Goal: Information Seeking & Learning: Understand process/instructions

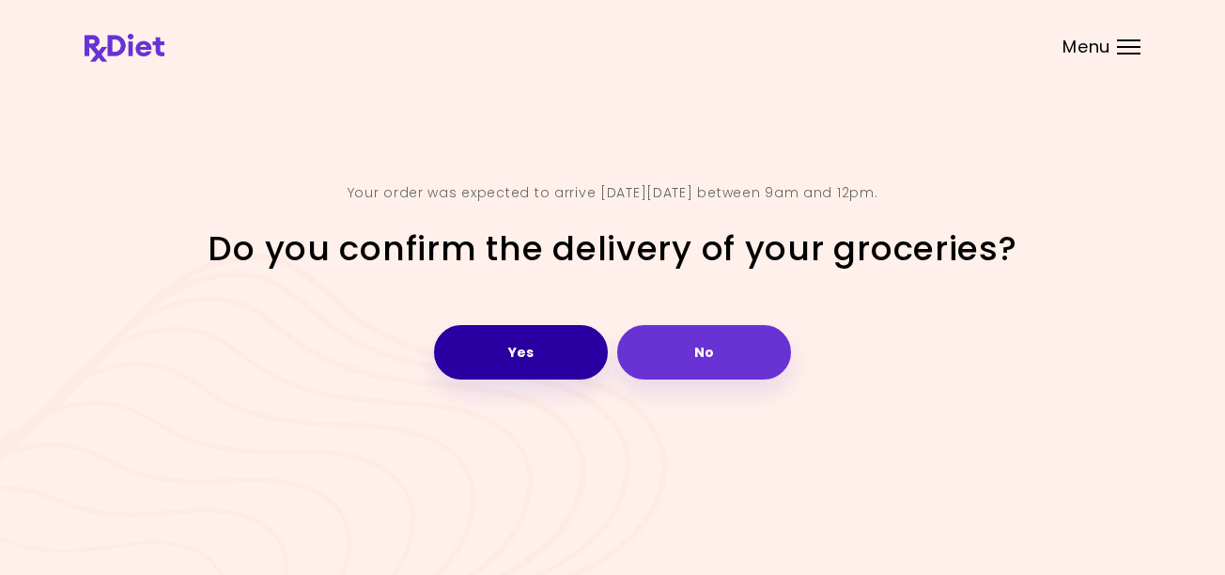
click at [525, 349] on button "Yes" at bounding box center [521, 352] width 174 height 54
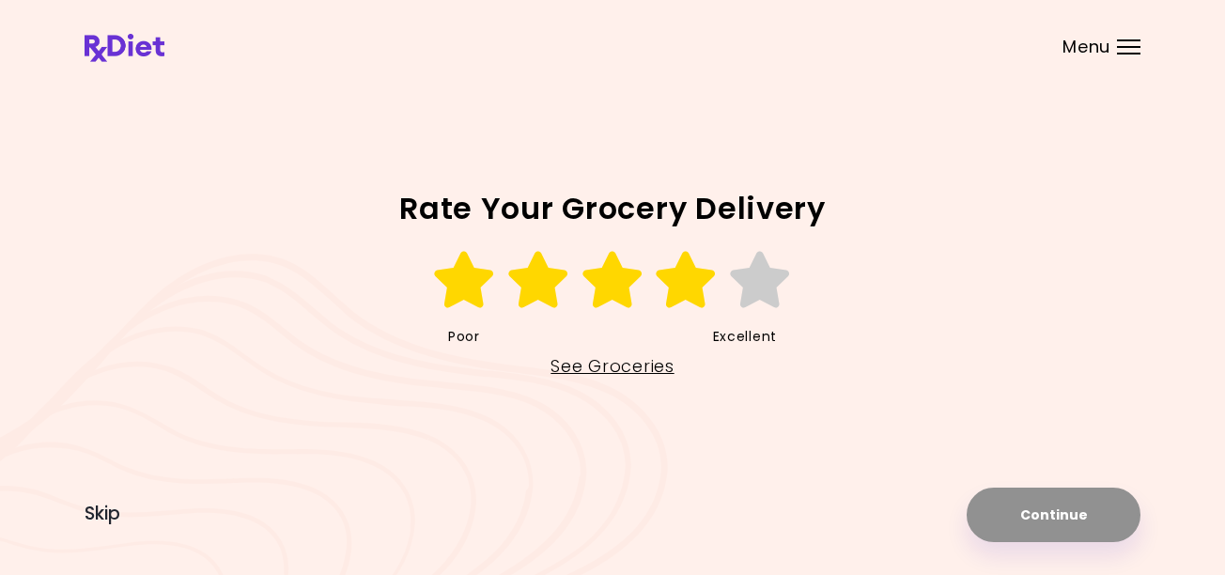
click at [682, 290] on icon at bounding box center [686, 280] width 65 height 56
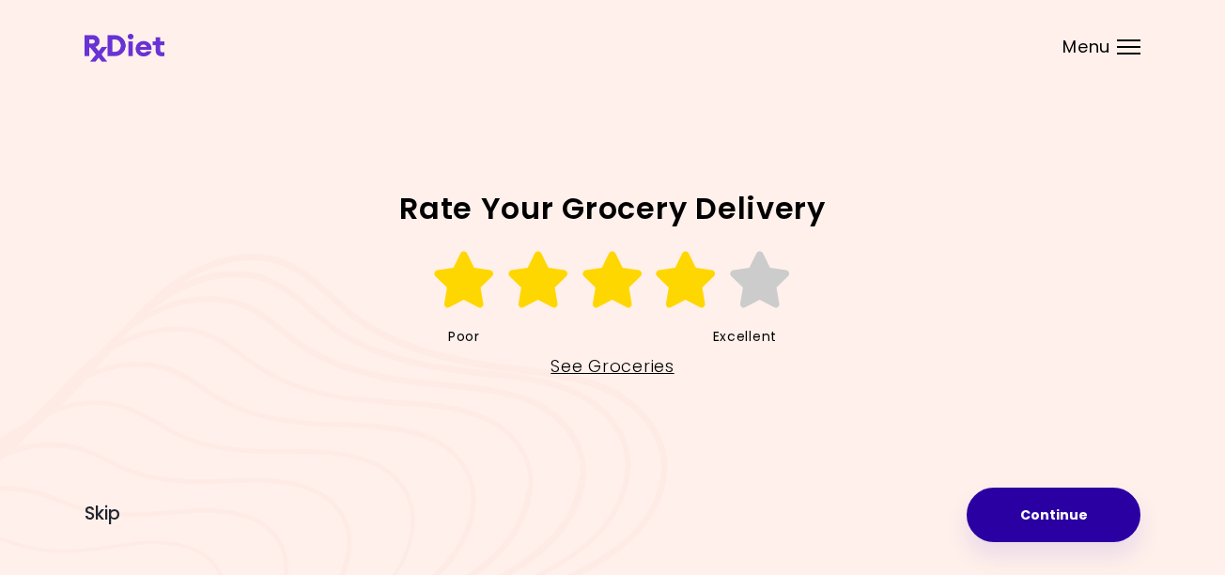
click at [1011, 519] on button "Continue" at bounding box center [1054, 515] width 174 height 54
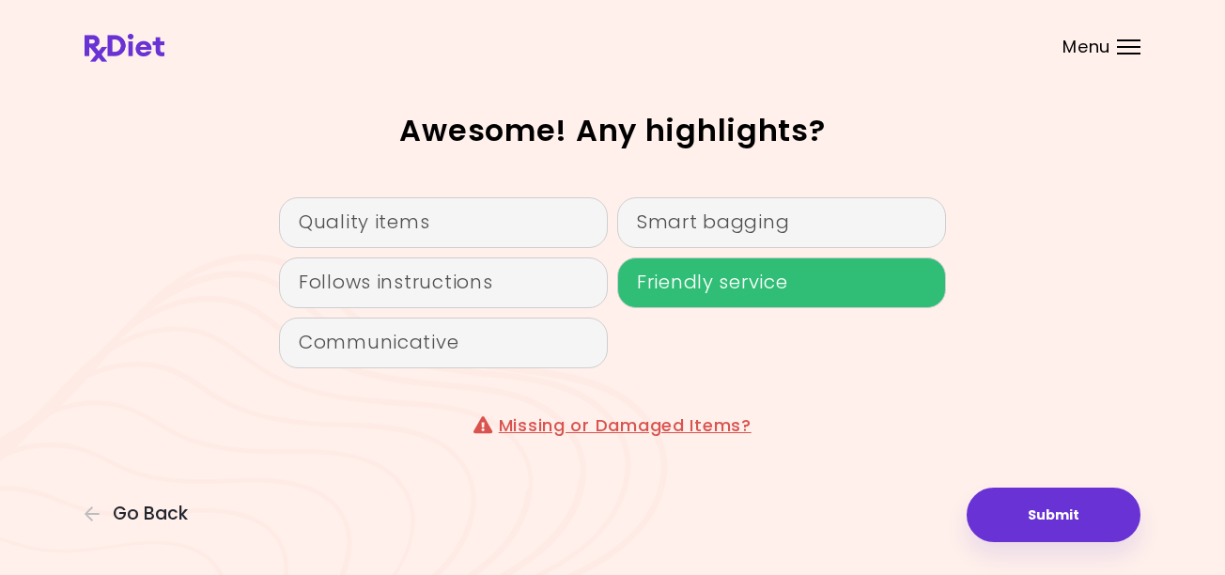
click at [679, 285] on div "Friendly service" at bounding box center [781, 282] width 329 height 51
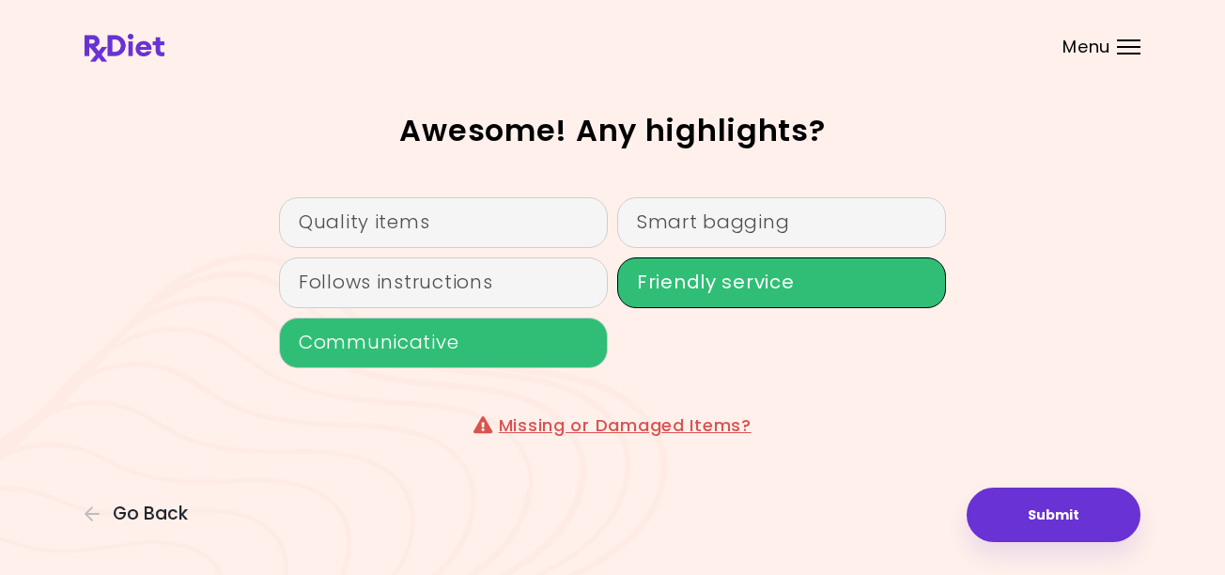
click at [508, 354] on div "Communicative" at bounding box center [443, 343] width 329 height 51
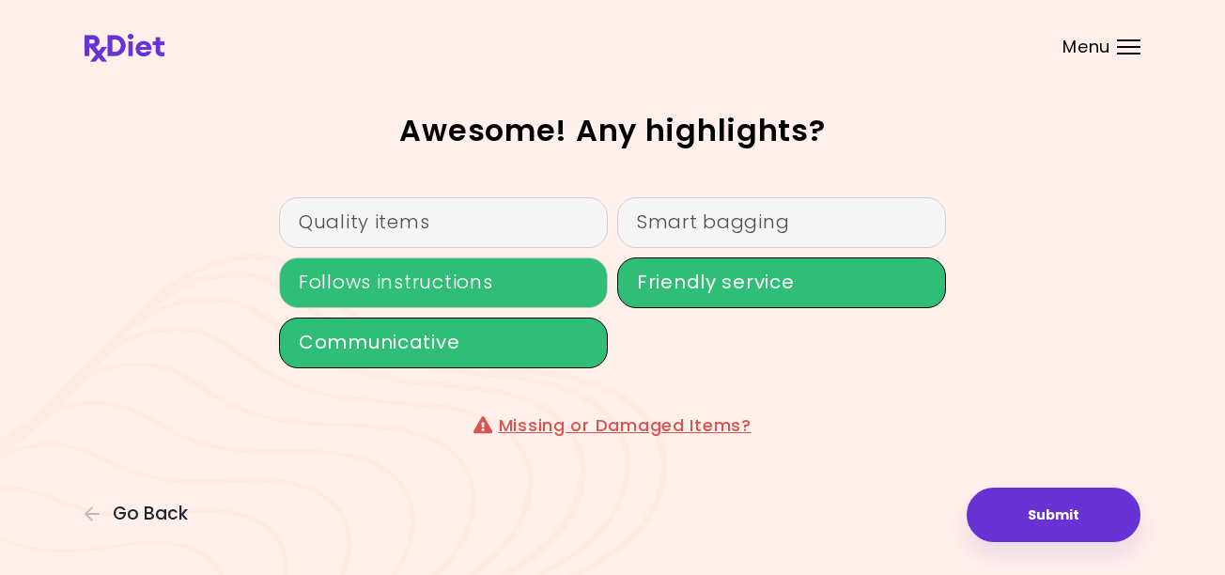
click at [510, 285] on div "Follows instructions" at bounding box center [443, 282] width 329 height 51
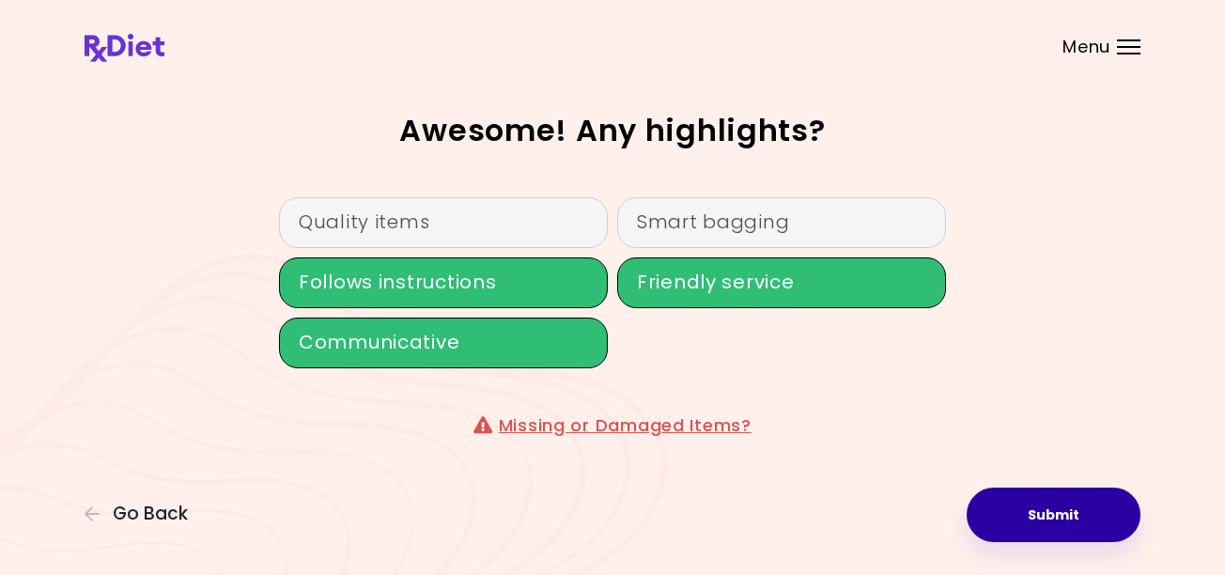
click at [1050, 525] on button "Submit" at bounding box center [1054, 515] width 174 height 54
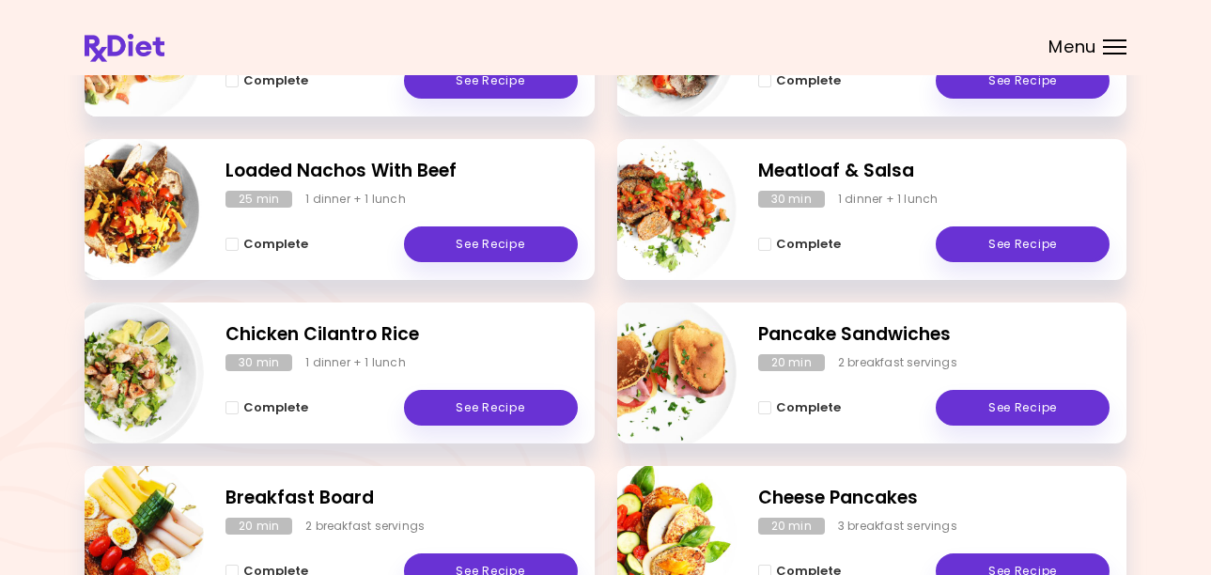
scroll to position [564, 0]
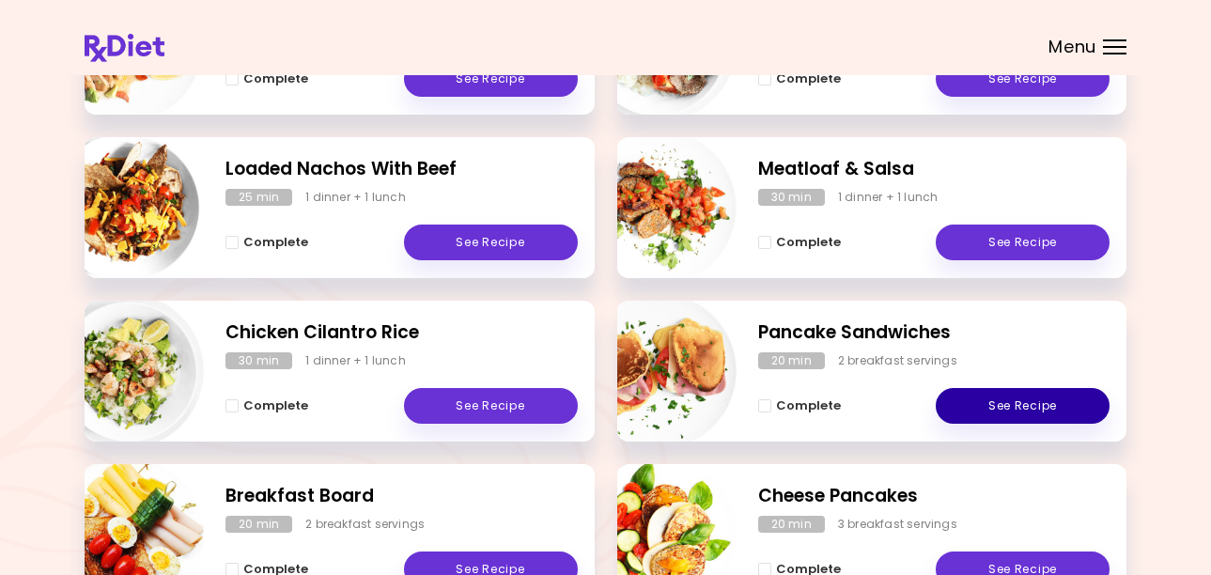
click at [1043, 402] on link "See Recipe" at bounding box center [1023, 406] width 174 height 36
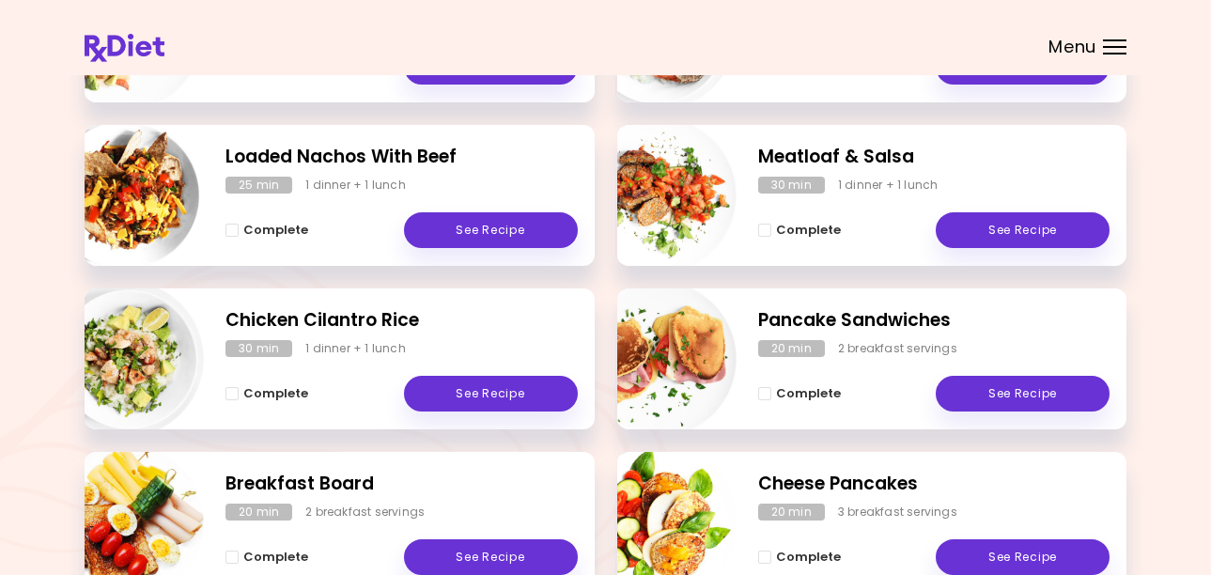
scroll to position [696, 0]
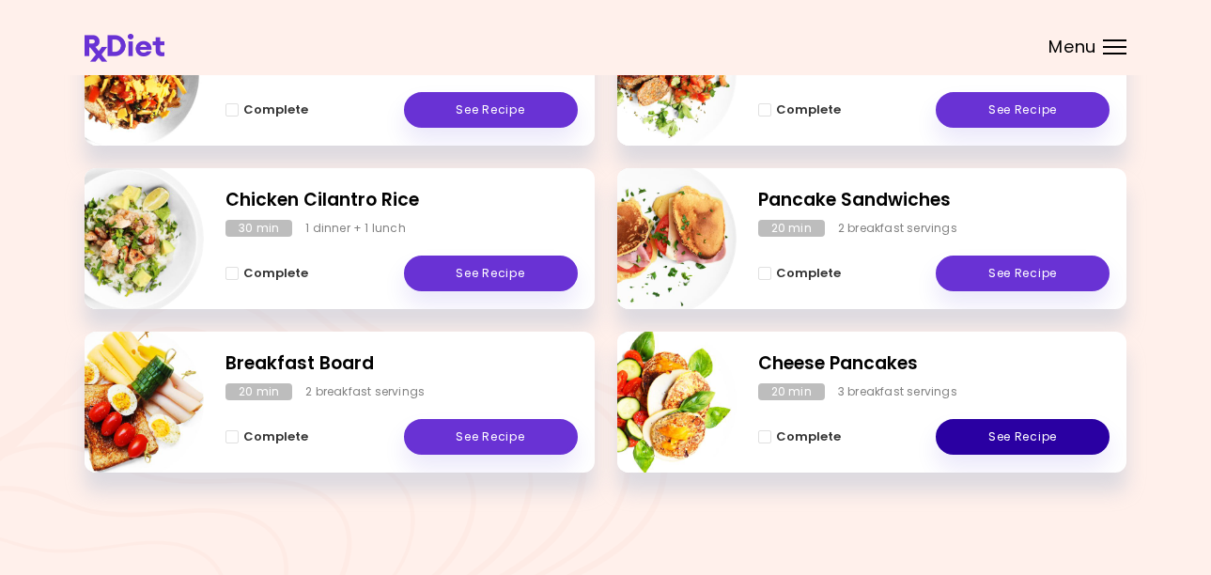
click at [983, 444] on link "See Recipe" at bounding box center [1023, 437] width 174 height 36
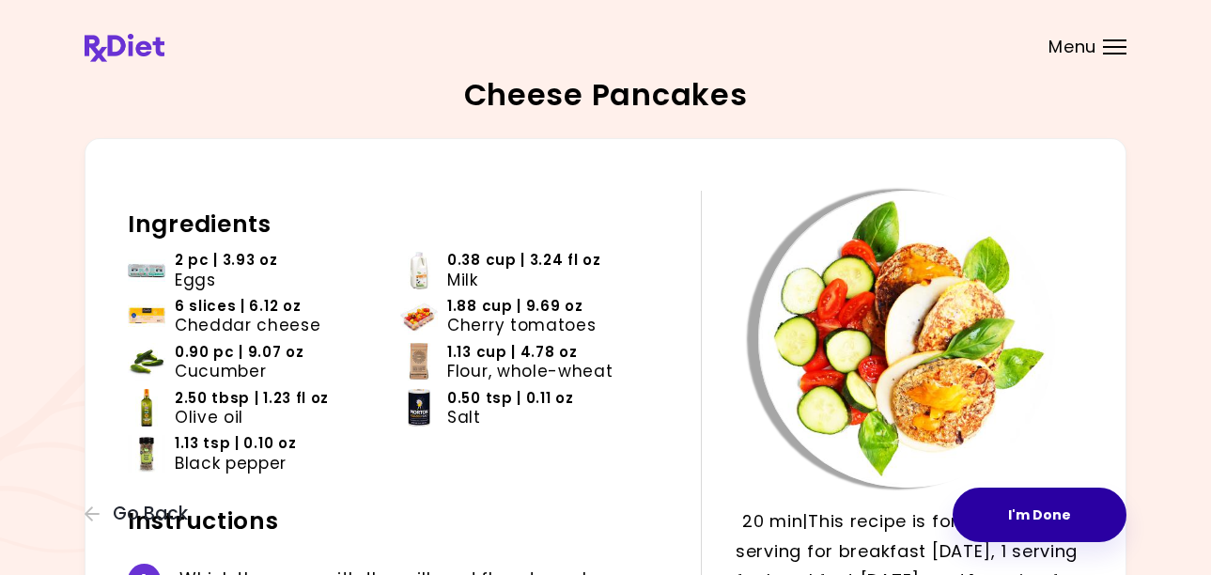
click at [1029, 521] on button "I'm Done" at bounding box center [1040, 515] width 174 height 54
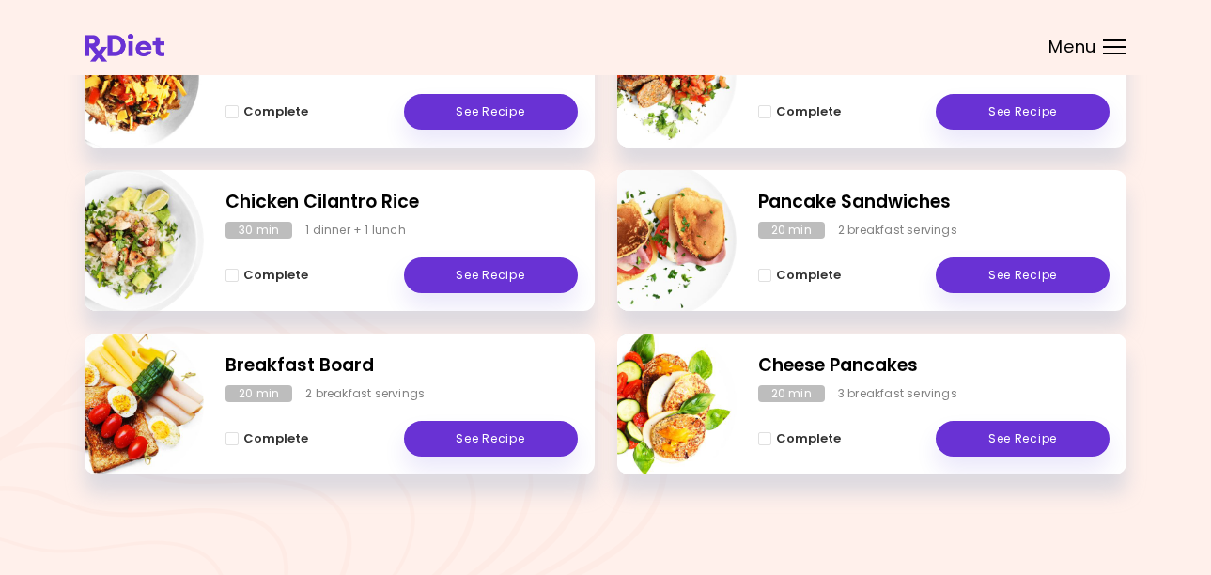
scroll to position [696, 0]
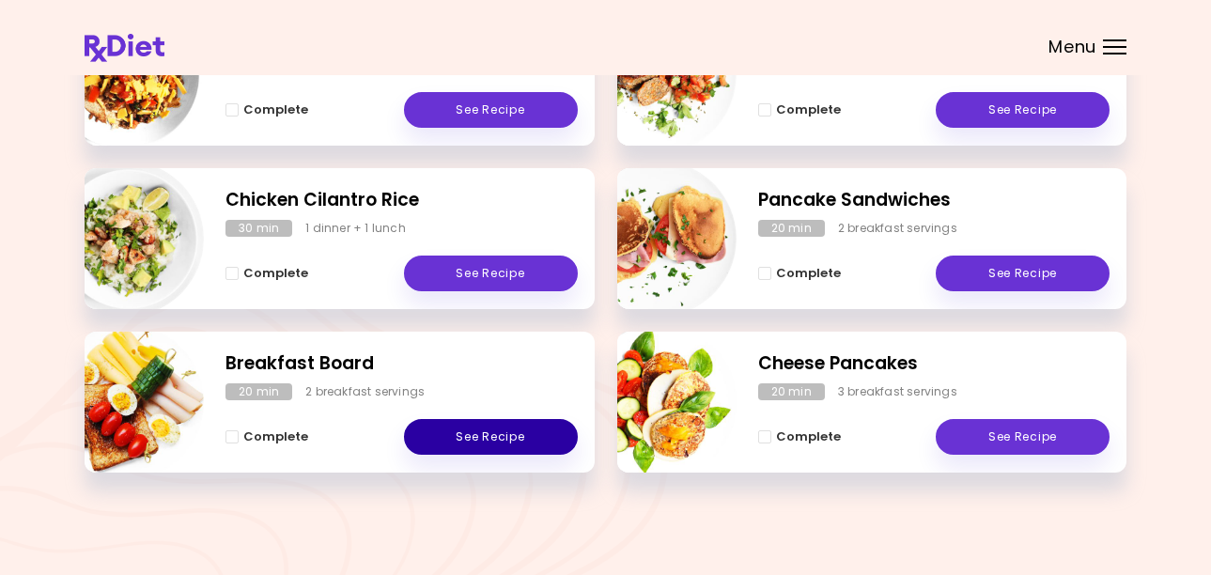
click at [521, 433] on link "See Recipe" at bounding box center [491, 437] width 174 height 36
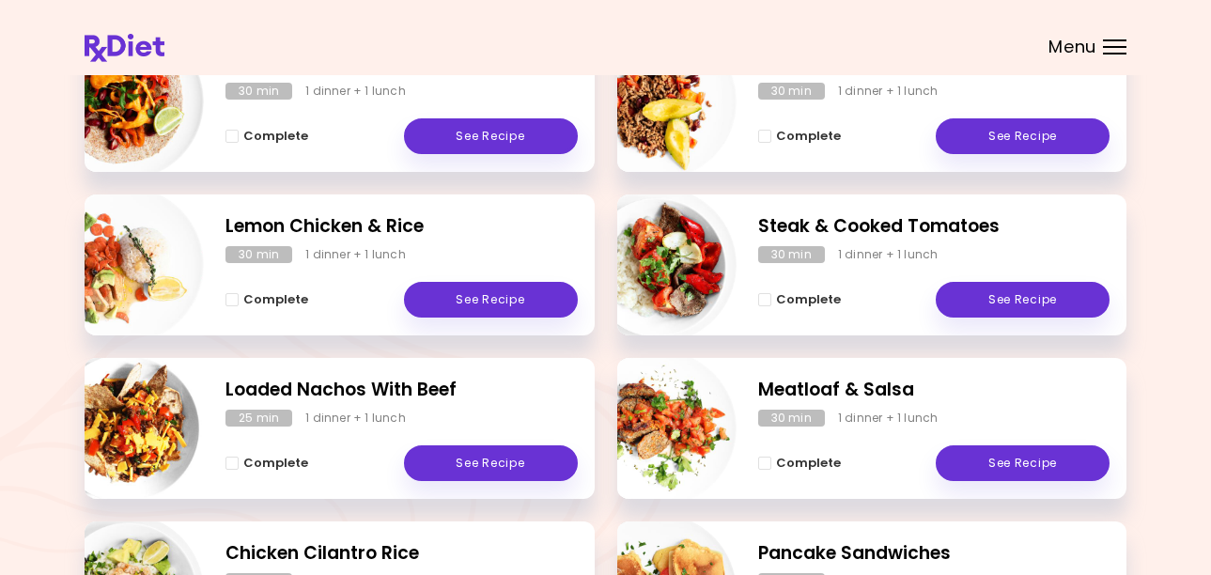
scroll to position [376, 0]
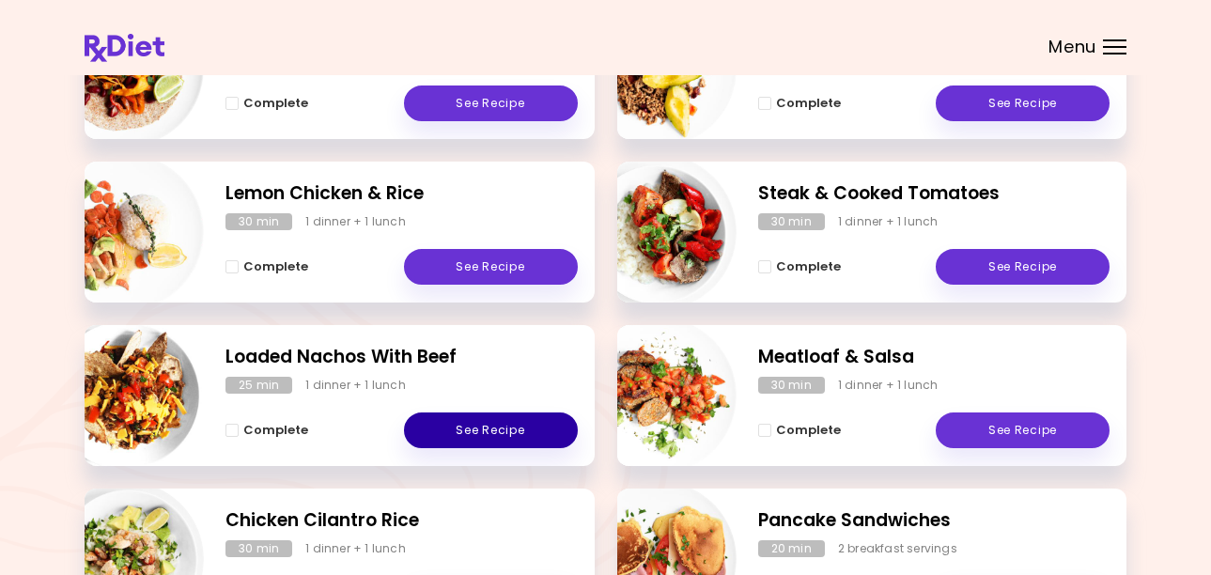
click at [478, 431] on link "See Recipe" at bounding box center [491, 430] width 174 height 36
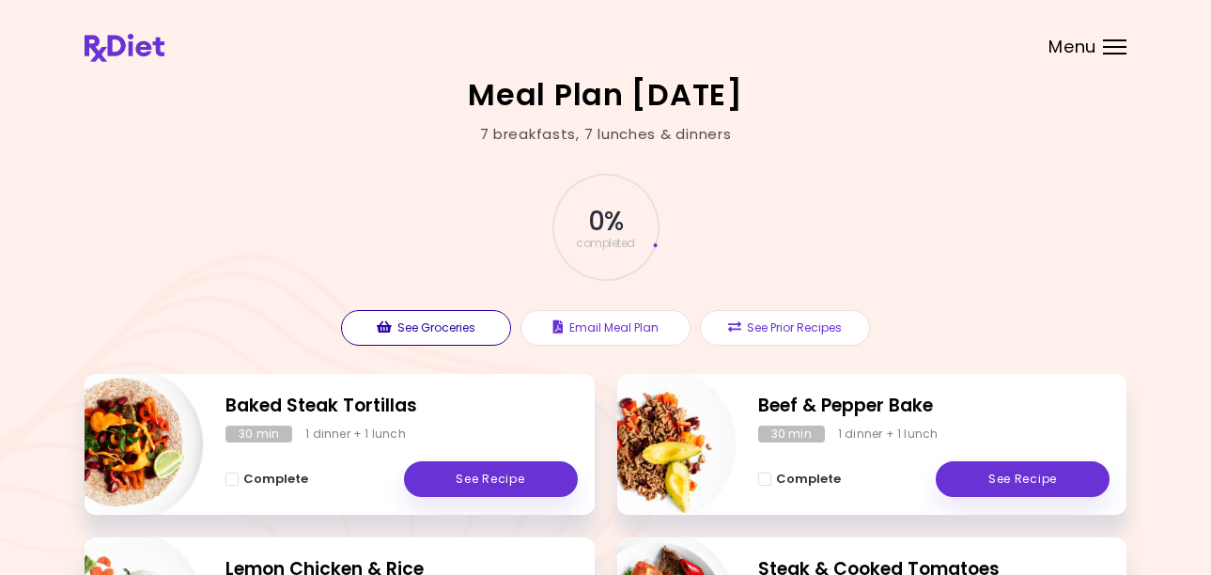
click at [433, 321] on button "See Groceries" at bounding box center [426, 328] width 170 height 36
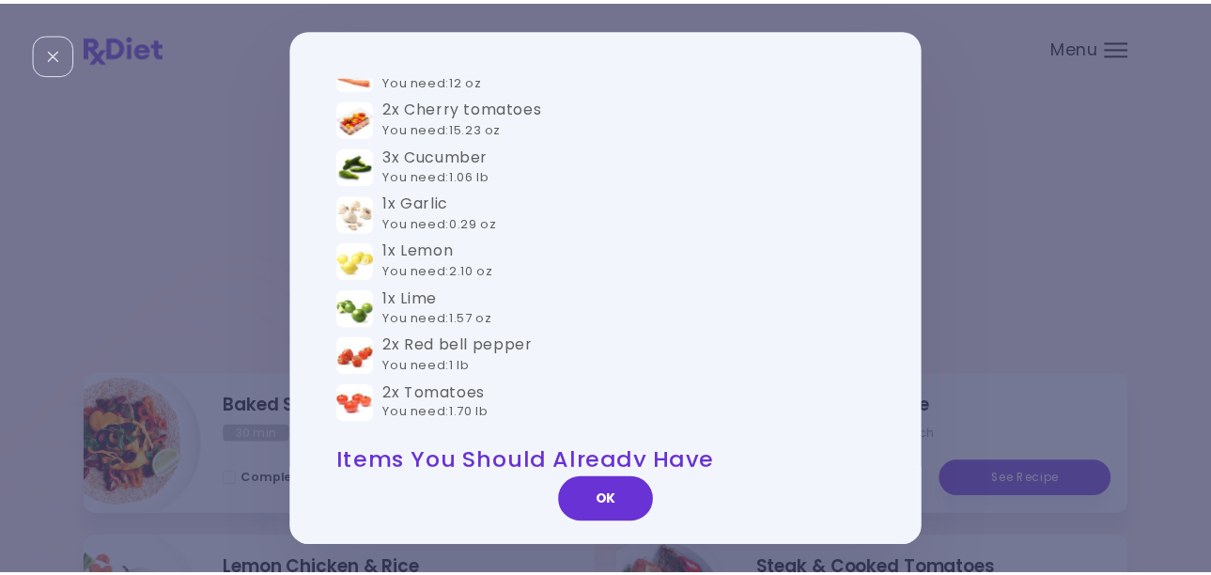
scroll to position [1128, 0]
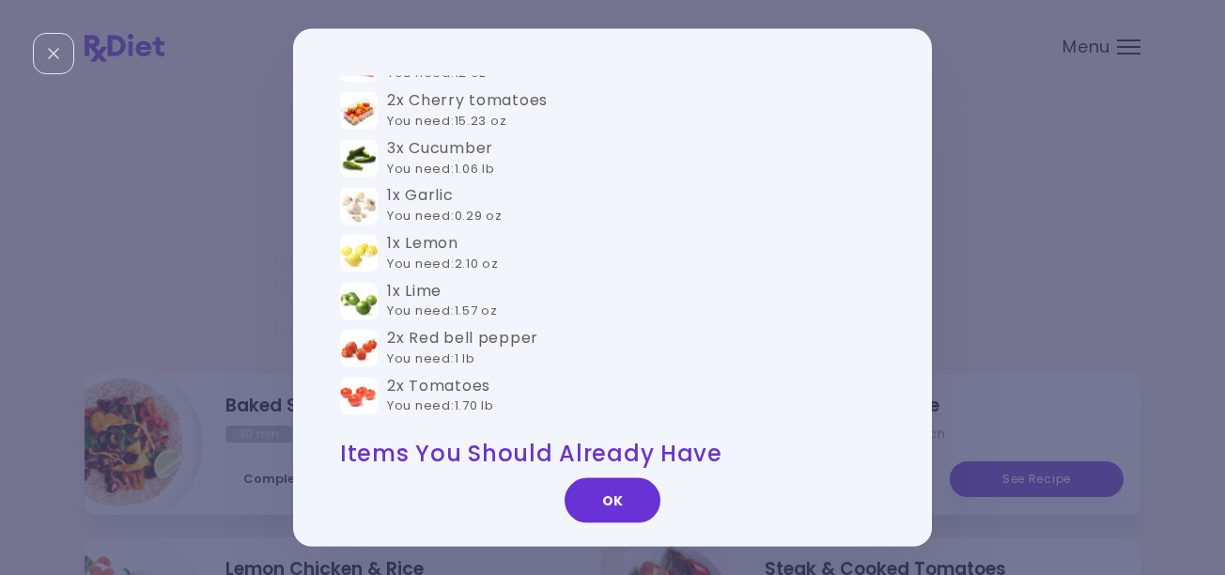
drag, startPoint x: 619, startPoint y: 493, endPoint x: 626, endPoint y: 483, distance: 12.3
click at [621, 491] on button "OK" at bounding box center [613, 499] width 96 height 45
